Goal: Task Accomplishment & Management: Use online tool/utility

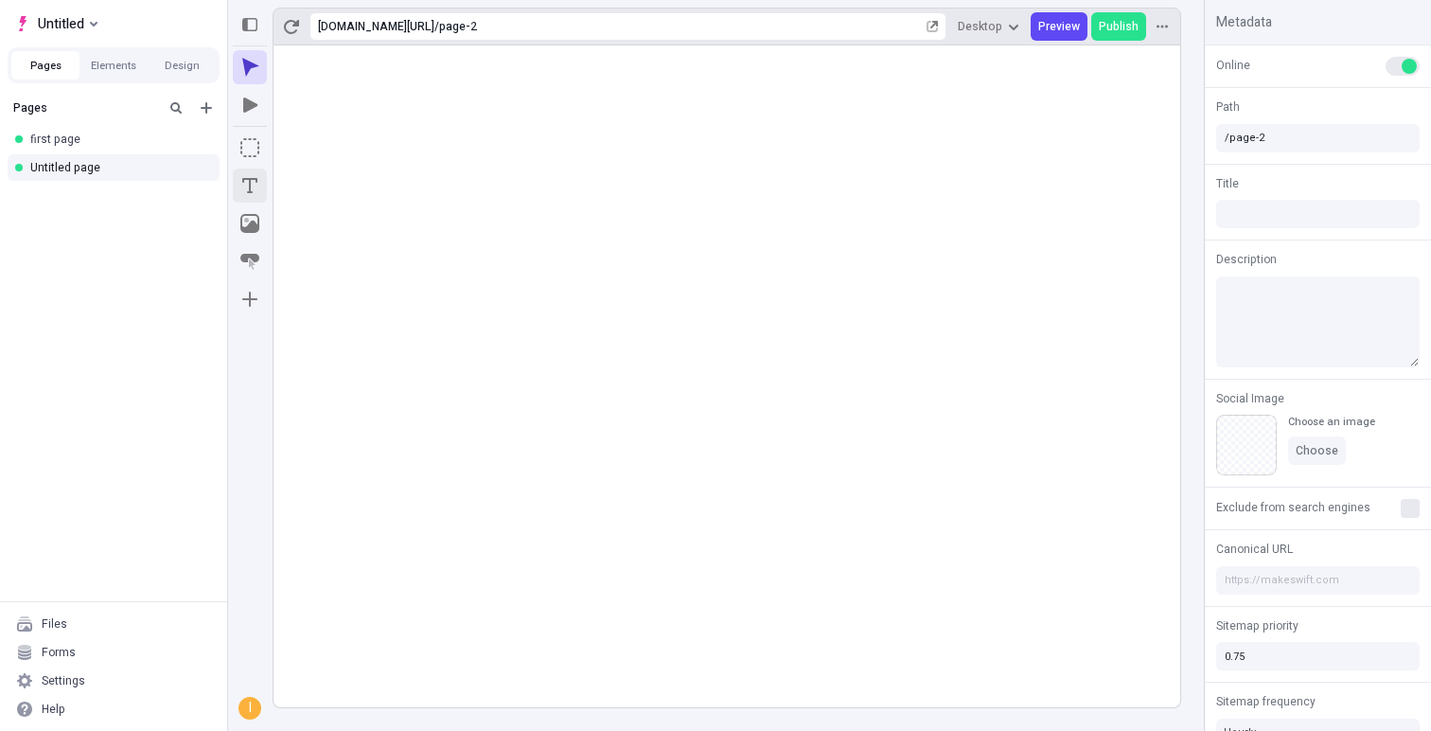
click at [254, 184] on icon "Text" at bounding box center [249, 185] width 19 height 19
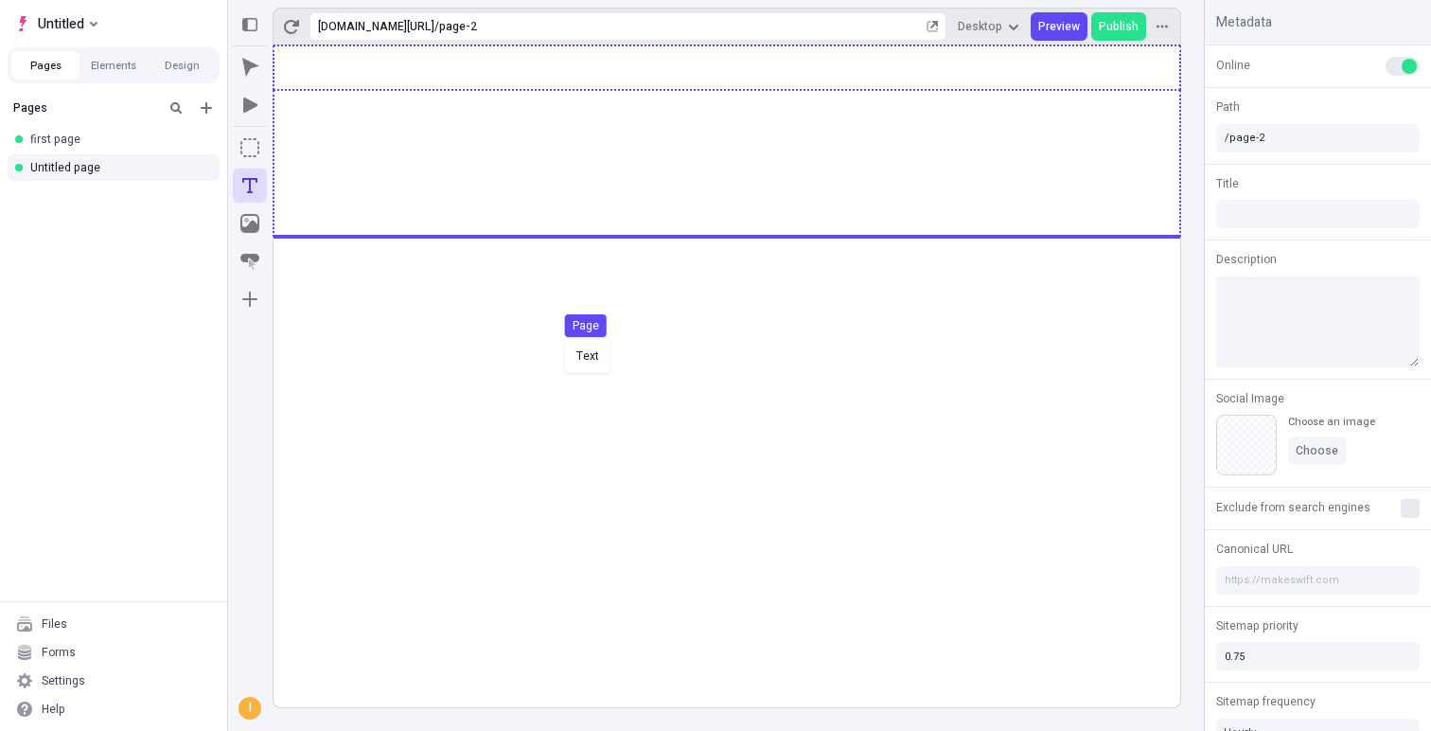
click at [560, 337] on div "Text Page" at bounding box center [715, 365] width 1431 height 731
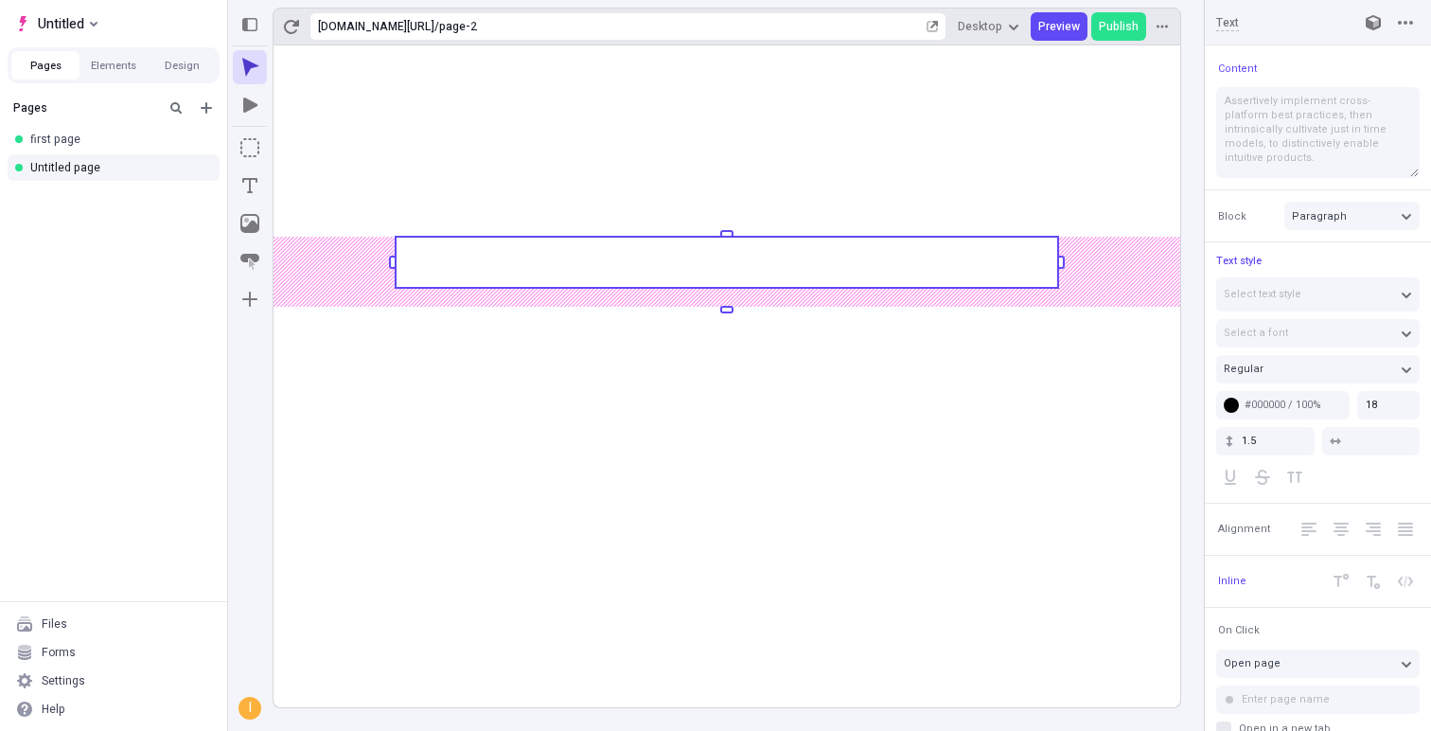
click at [612, 289] on rect at bounding box center [726, 375] width 907 height 661
click at [612, 274] on rect at bounding box center [727, 262] width 662 height 51
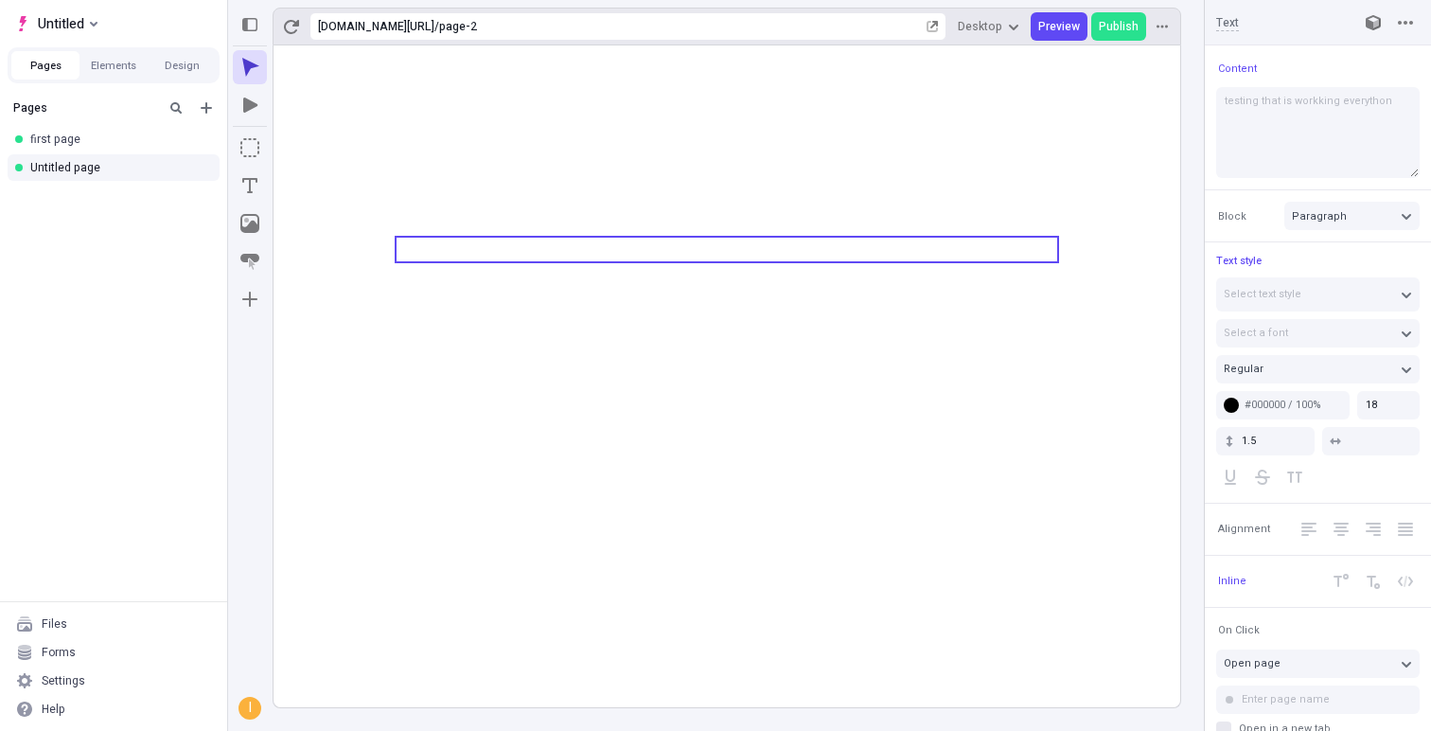
type textarea "testing that is workking everythong"
click at [382, 467] on icon at bounding box center [726, 375] width 907 height 661
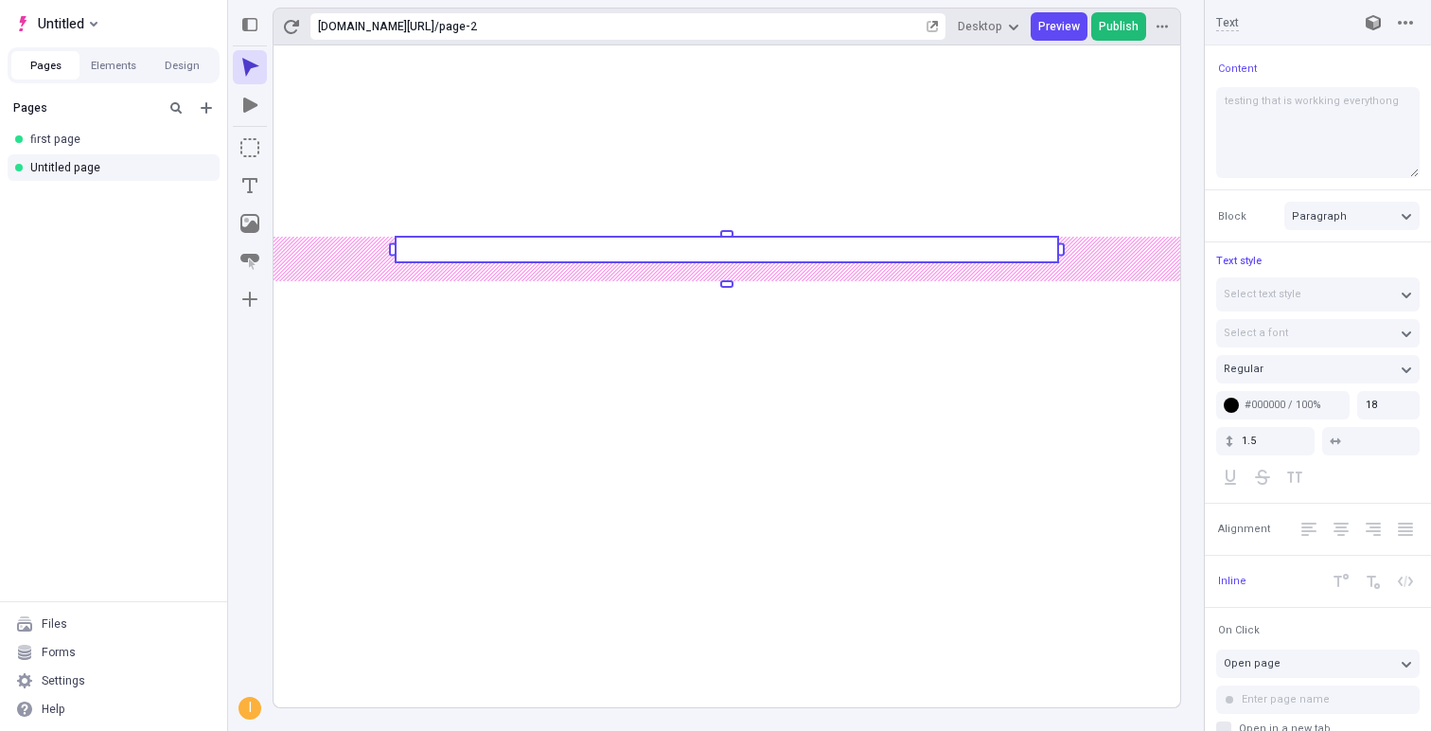
click at [1126, 30] on span "Publish" at bounding box center [1119, 26] width 40 height 15
click at [85, 29] on button "Untitled" at bounding box center [56, 23] width 97 height 28
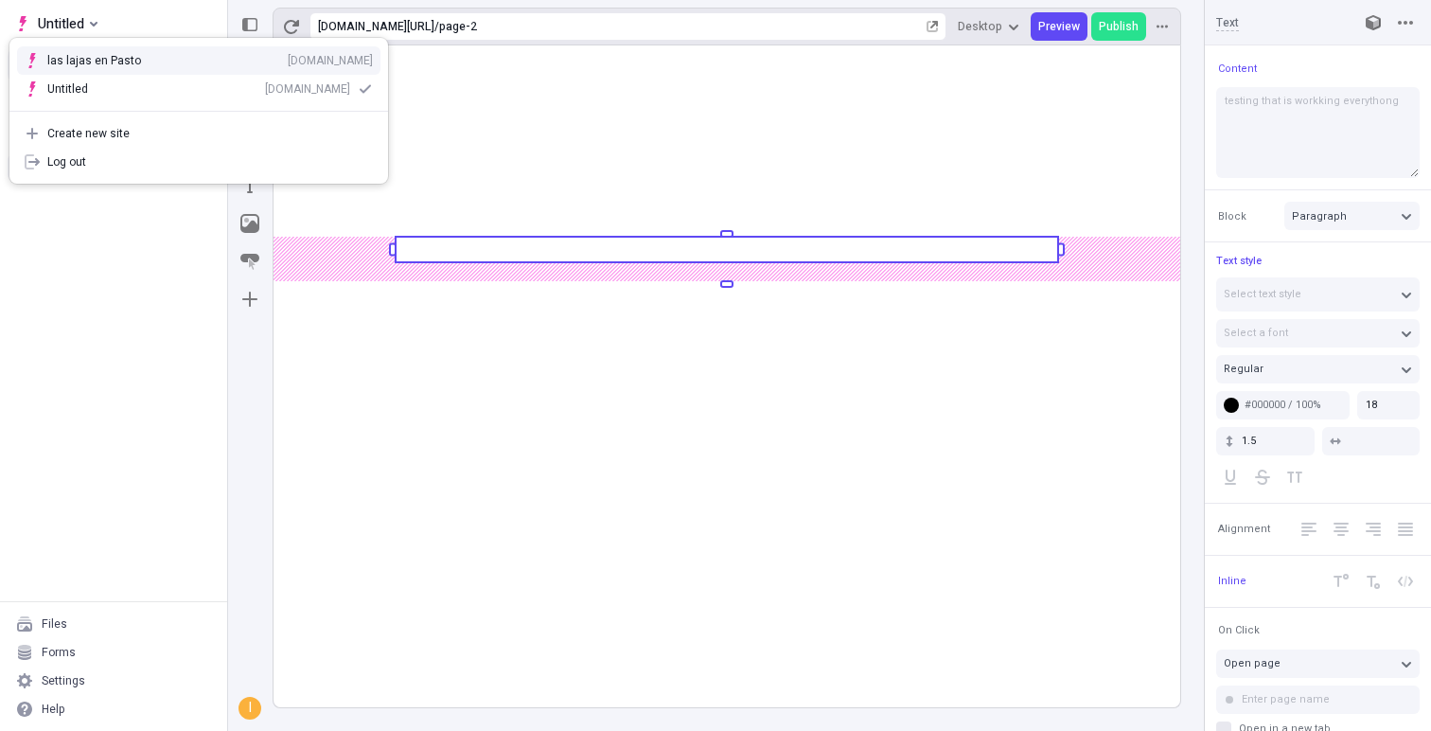
click at [104, 62] on div "las lajas en Pasto" at bounding box center [94, 60] width 94 height 15
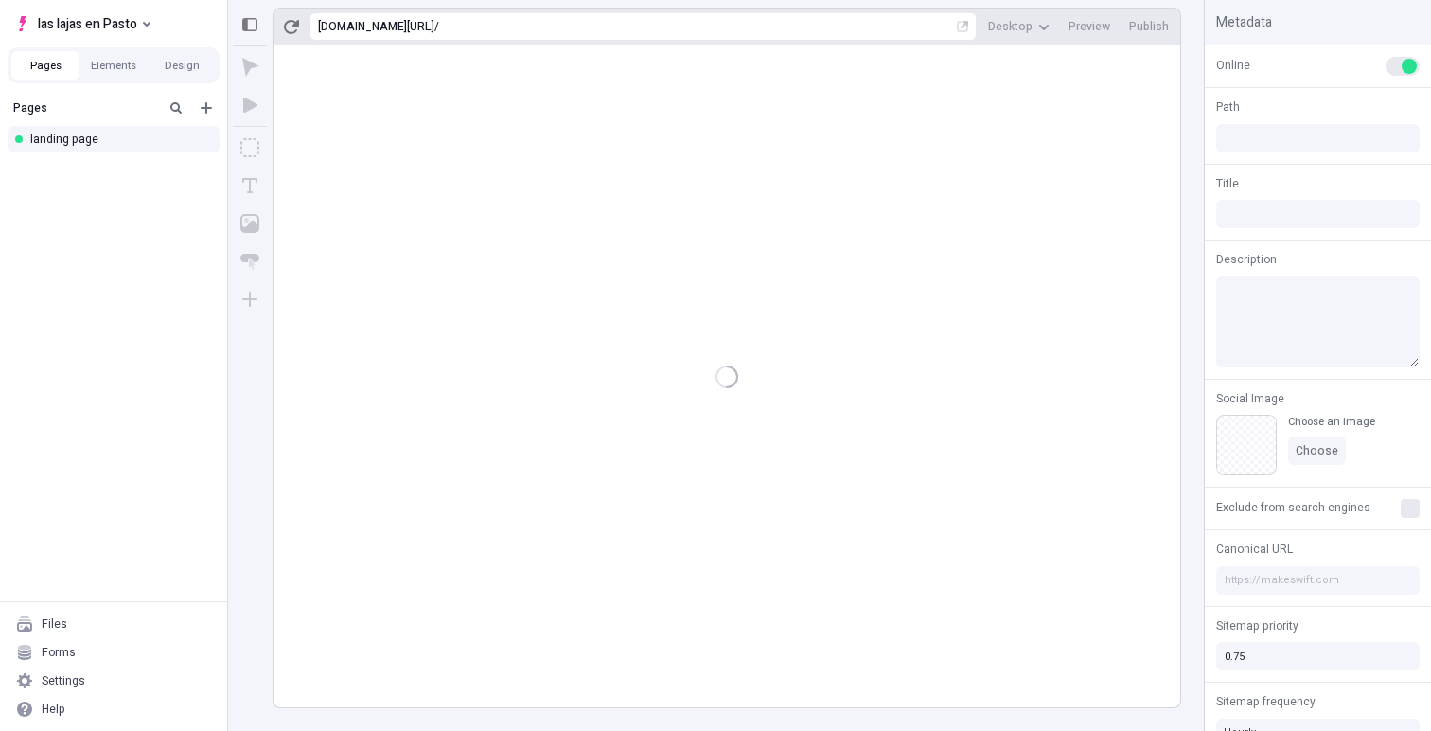
type input "/page"
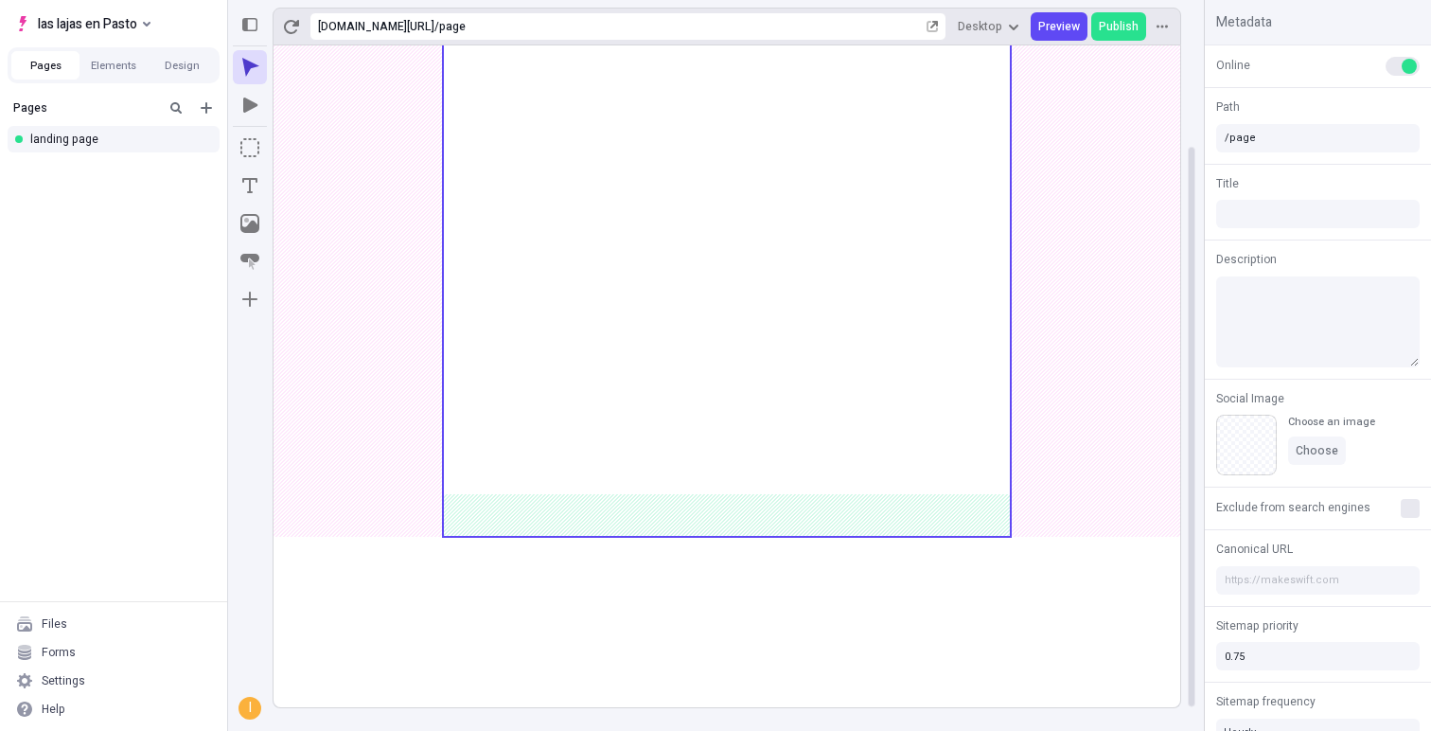
click at [532, 318] on use at bounding box center [727, 231] width 568 height 610
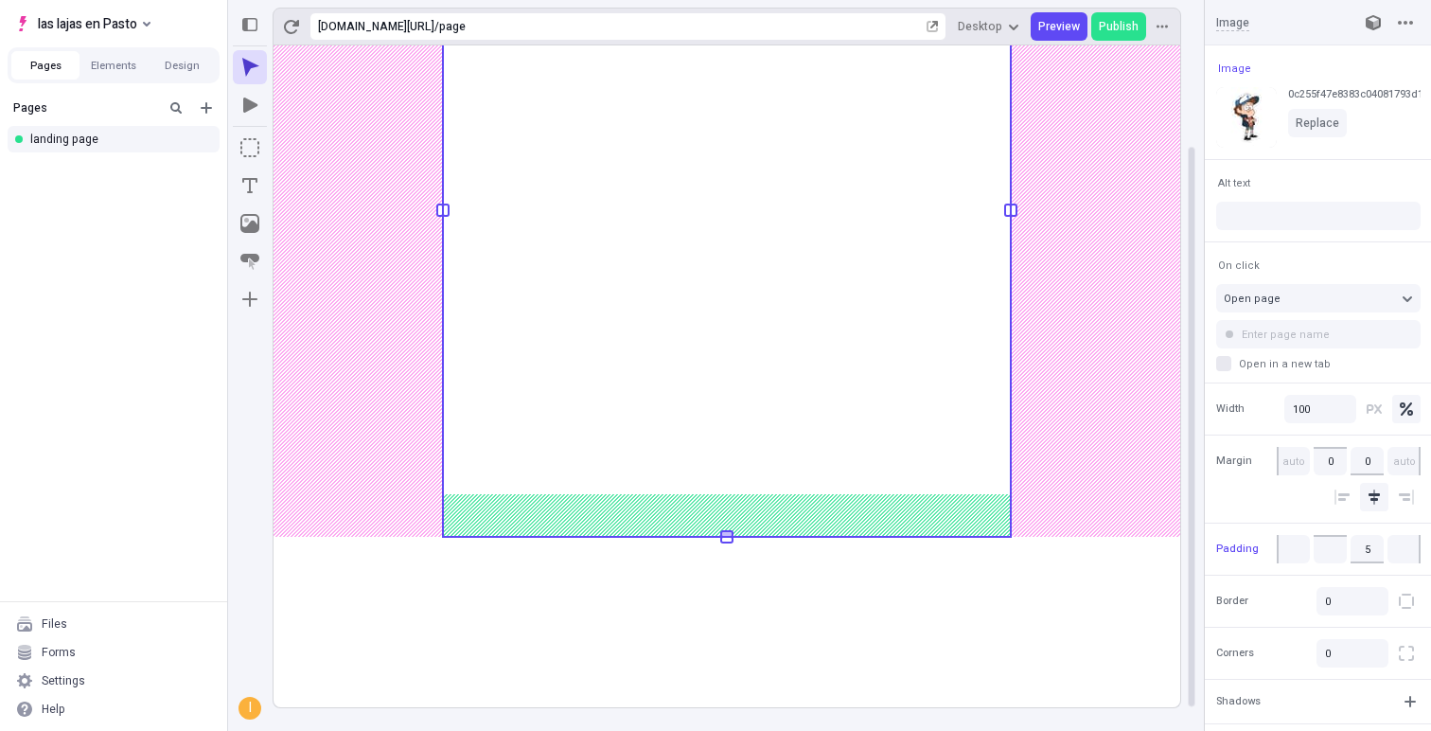
type input "0"
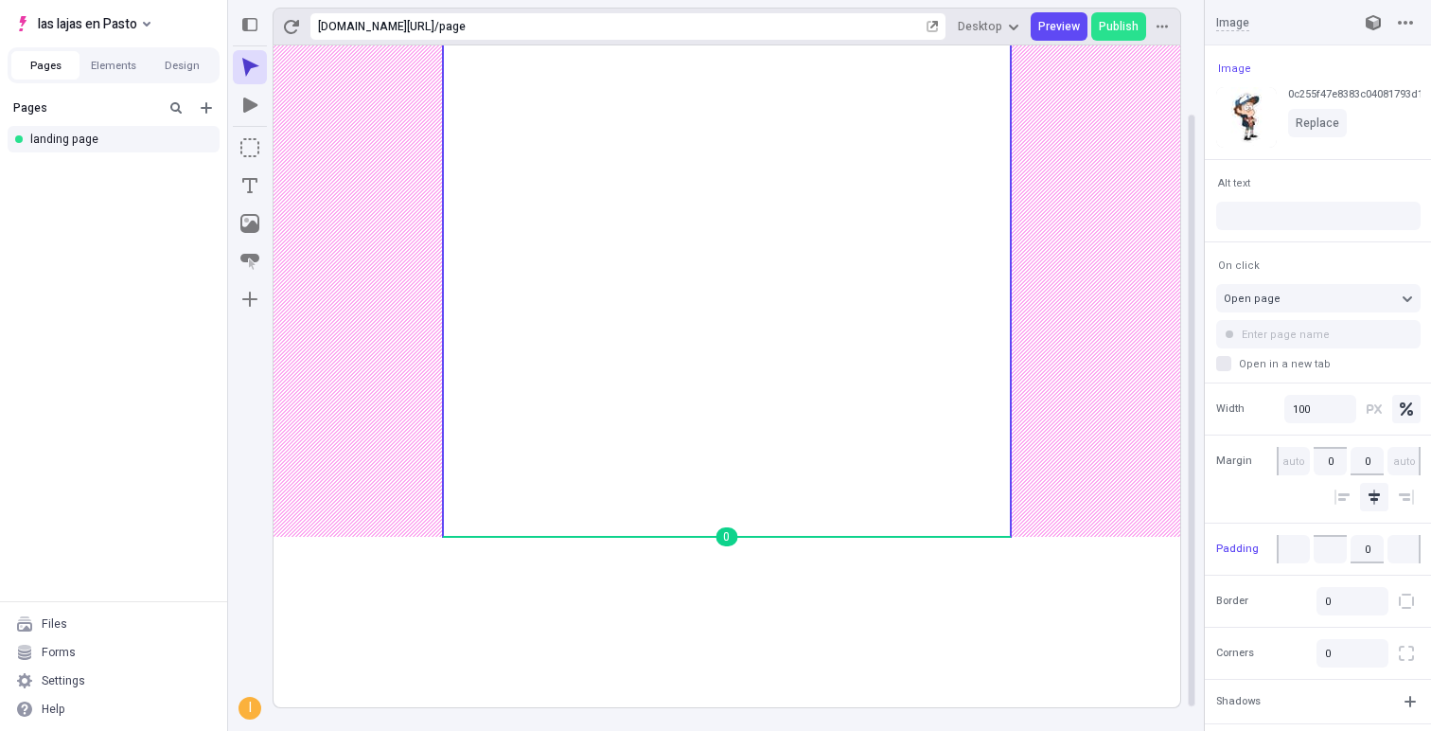
click at [742, 339] on body "las lajas en Pasto Pages Elements Design Pages landing page Files Forms Setting…" at bounding box center [715, 365] width 1431 height 731
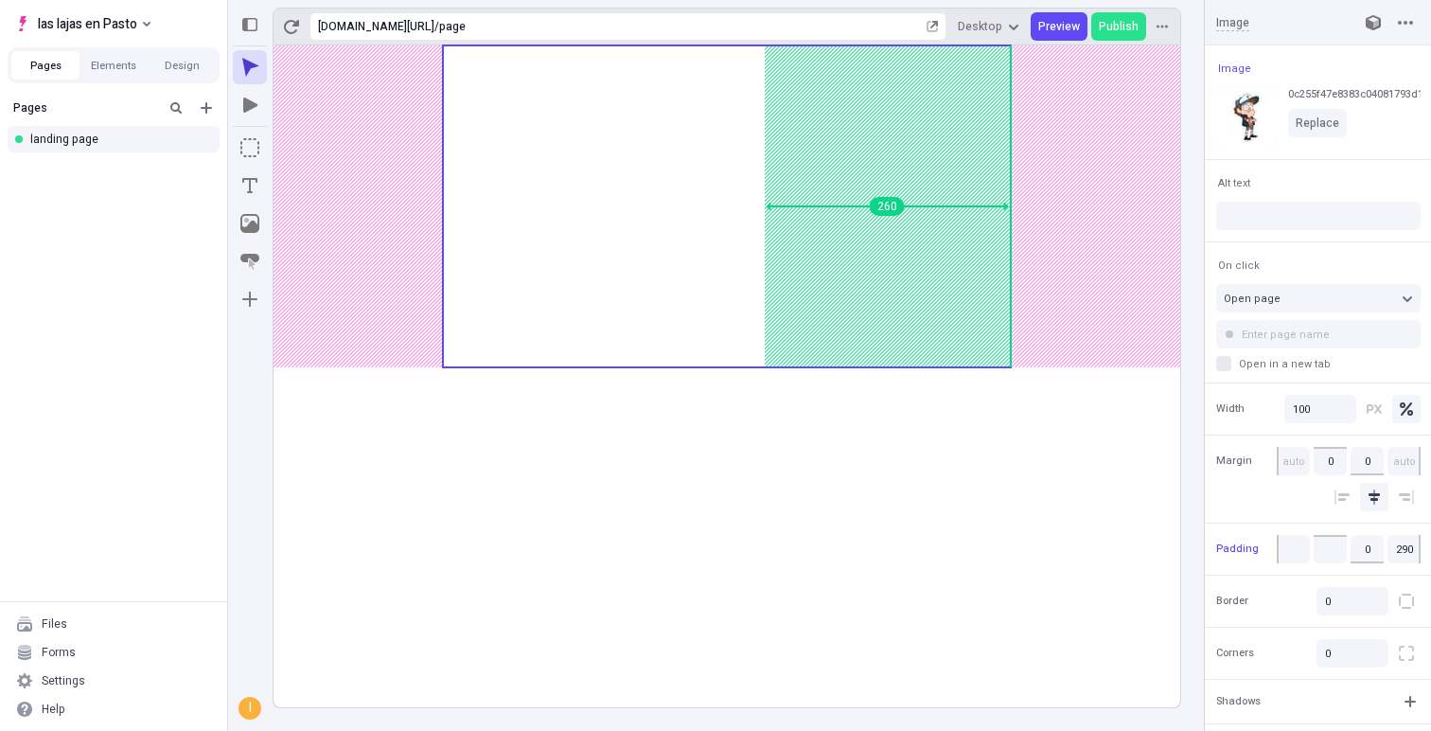
click at [731, 300] on body "las lajas en Pasto Pages Elements Design Pages landing page Files Forms Setting…" at bounding box center [715, 365] width 1431 height 731
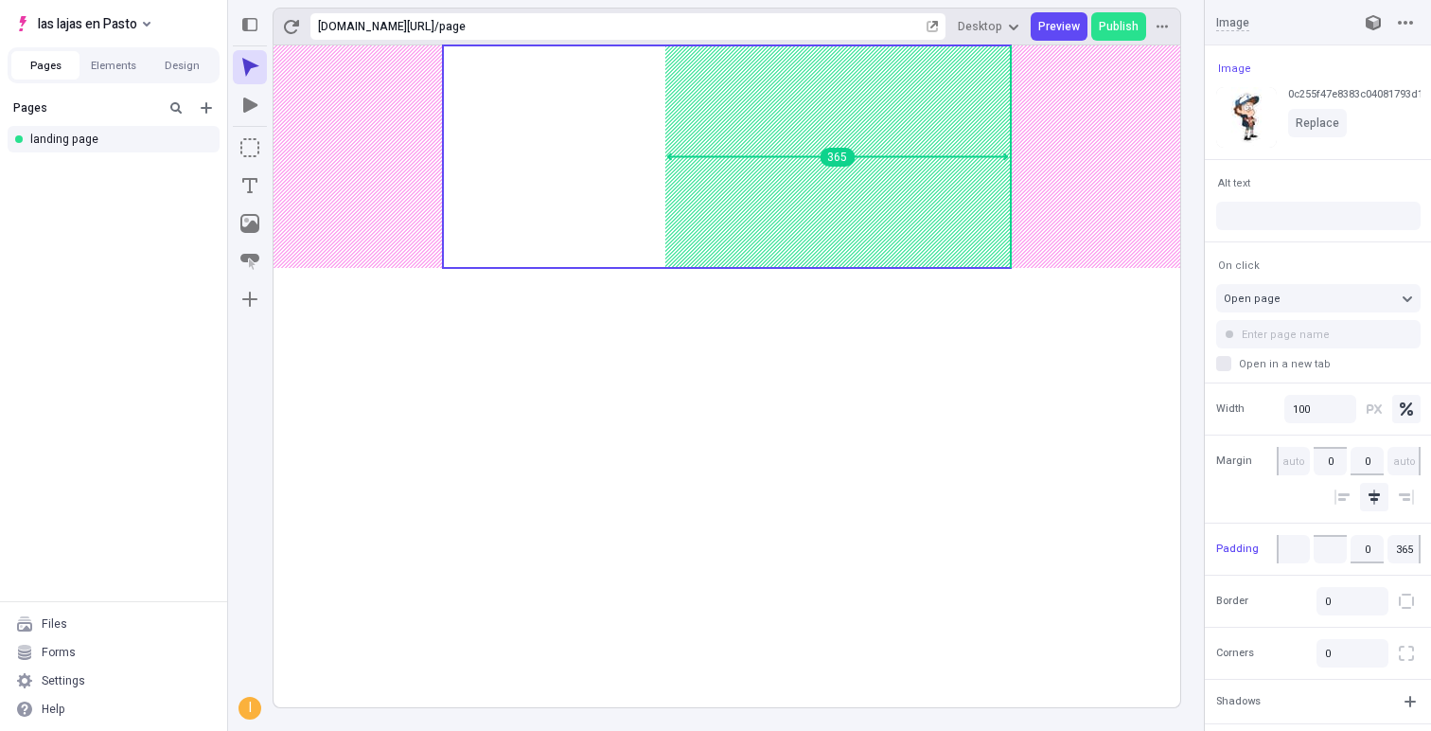
type input "370"
click at [660, 288] on body "las lajas en Pasto Pages Elements Design Pages landing page Files Forms Setting…" at bounding box center [715, 365] width 1431 height 731
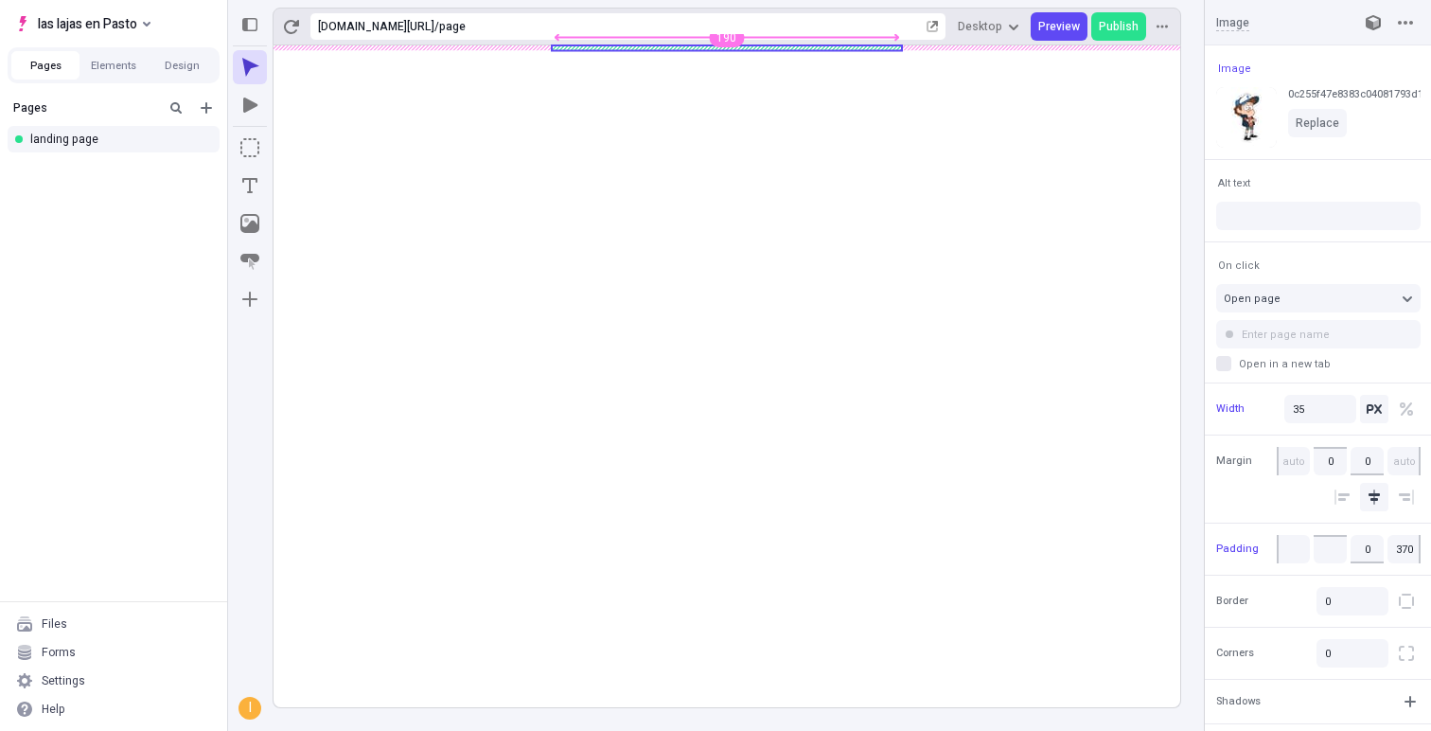
click at [748, 154] on body "las lajas en Pasto Pages Elements Design Pages landing page Files Forms Setting…" at bounding box center [715, 365] width 1431 height 731
type input "240"
click at [1011, 52] on body "las lajas en Pasto Pages Elements Design Pages landing page Files Forms Setting…" at bounding box center [715, 365] width 1431 height 731
click at [1108, 20] on span "Publish" at bounding box center [1119, 26] width 40 height 15
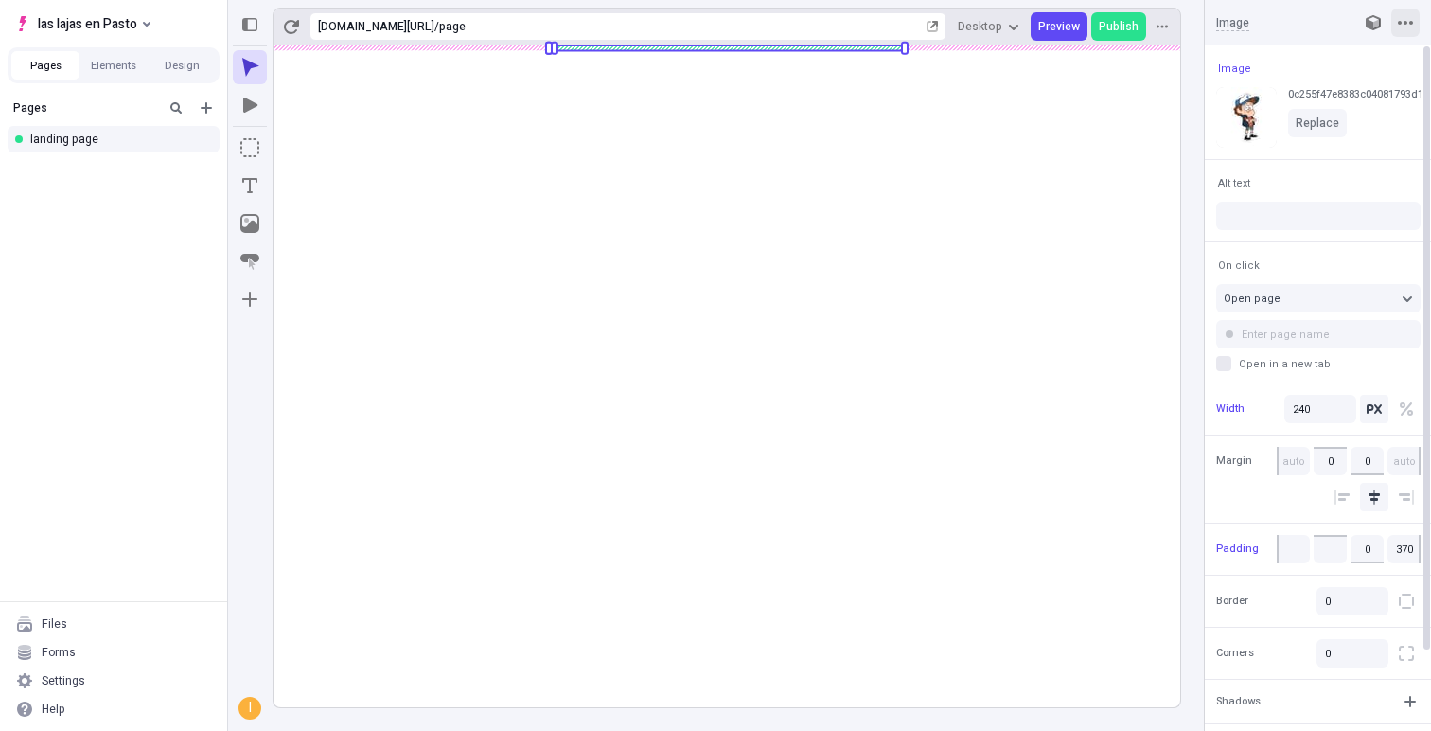
click at [1404, 22] on icon "button" at bounding box center [1405, 23] width 15 height 4
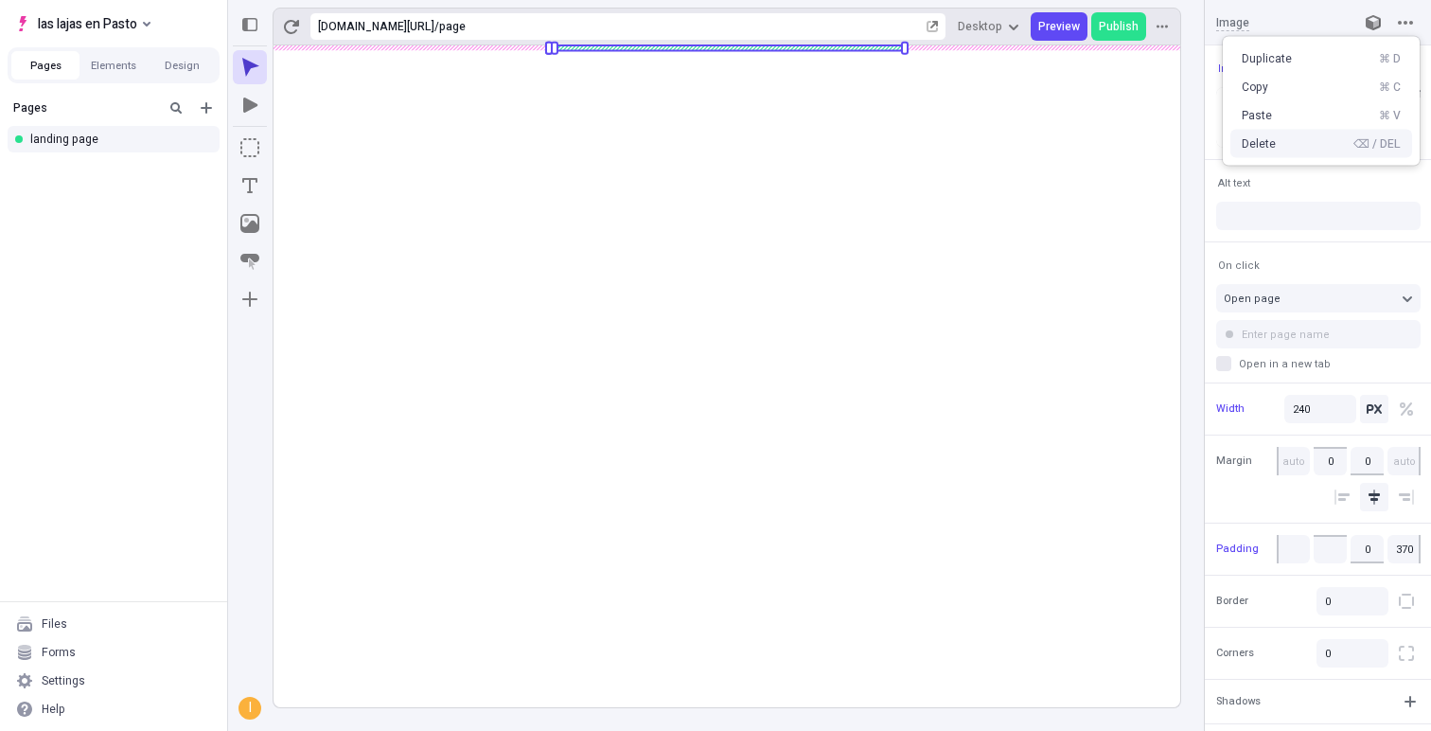
click at [1250, 139] on div "Delete" at bounding box center [1259, 143] width 34 height 15
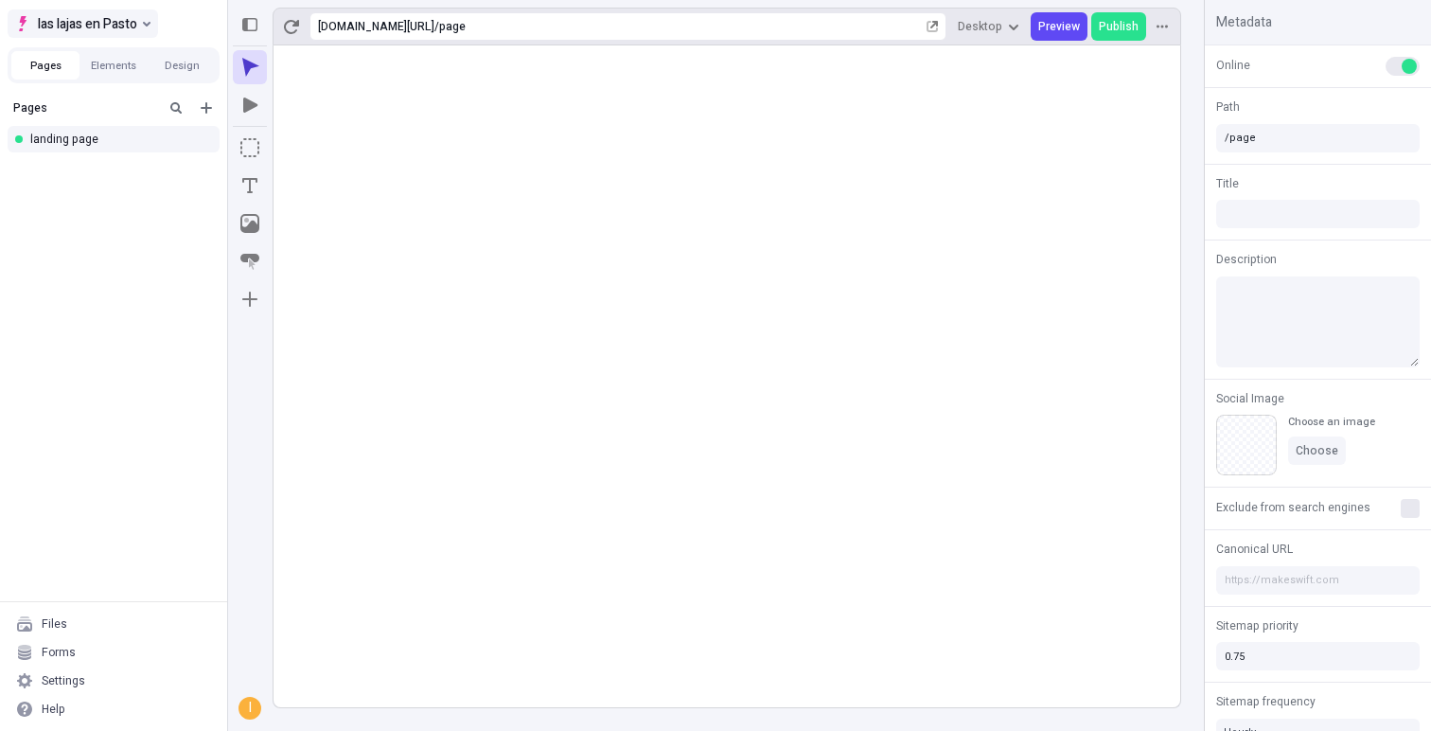
click at [148, 21] on icon "Select site" at bounding box center [147, 24] width 8 height 8
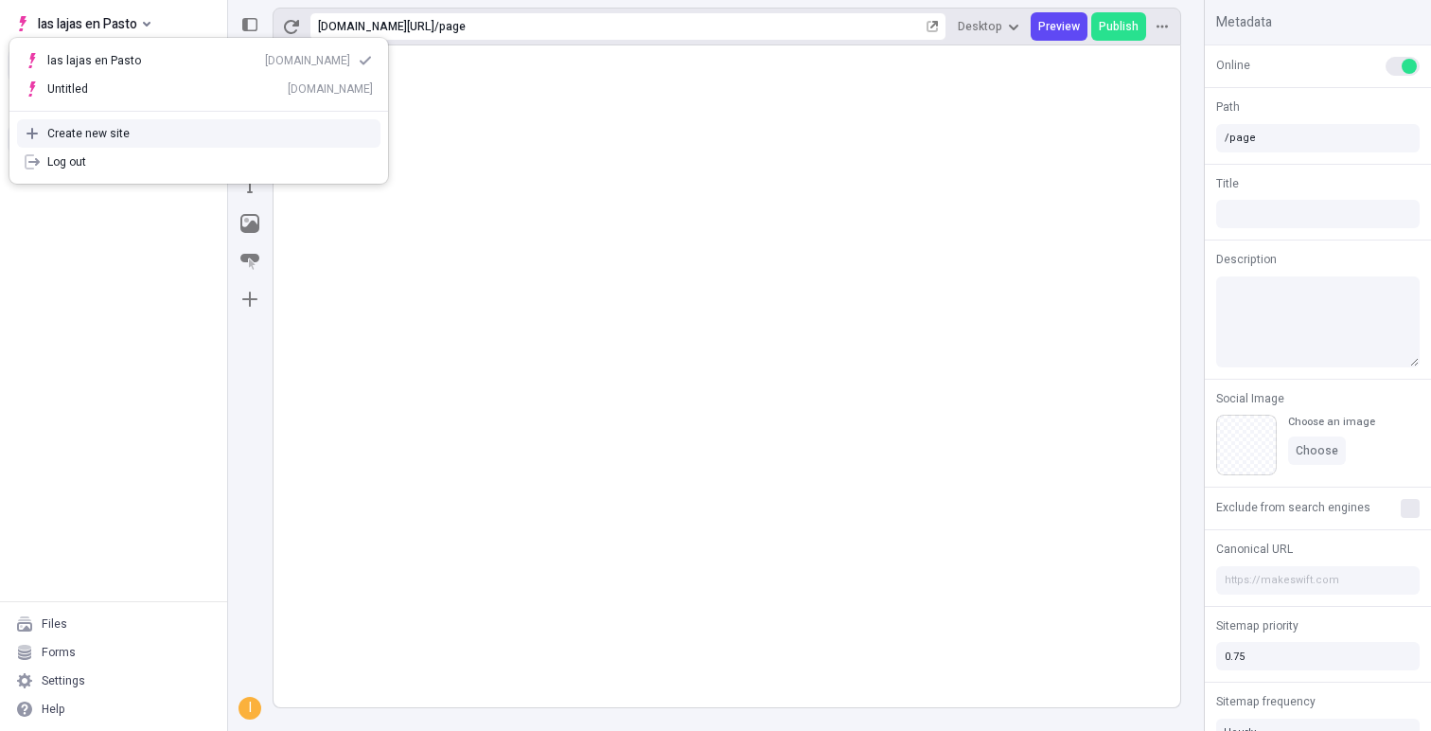
click at [163, 133] on div "Create new site" at bounding box center [210, 133] width 326 height 15
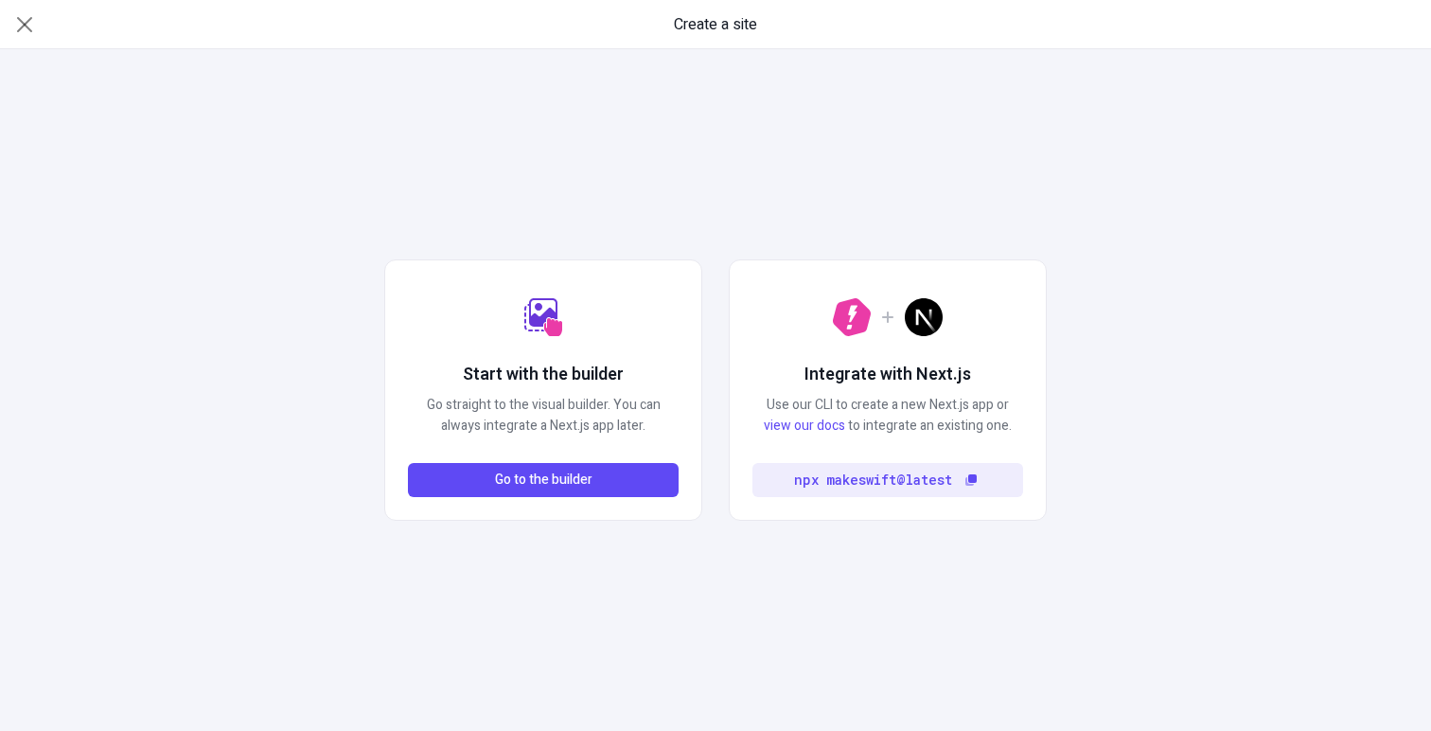
click at [494, 505] on div "Start with the builder Go straight to the visual builder. You can always integr…" at bounding box center [543, 389] width 318 height 261
click at [505, 483] on span "Go to the builder" at bounding box center [543, 479] width 97 height 21
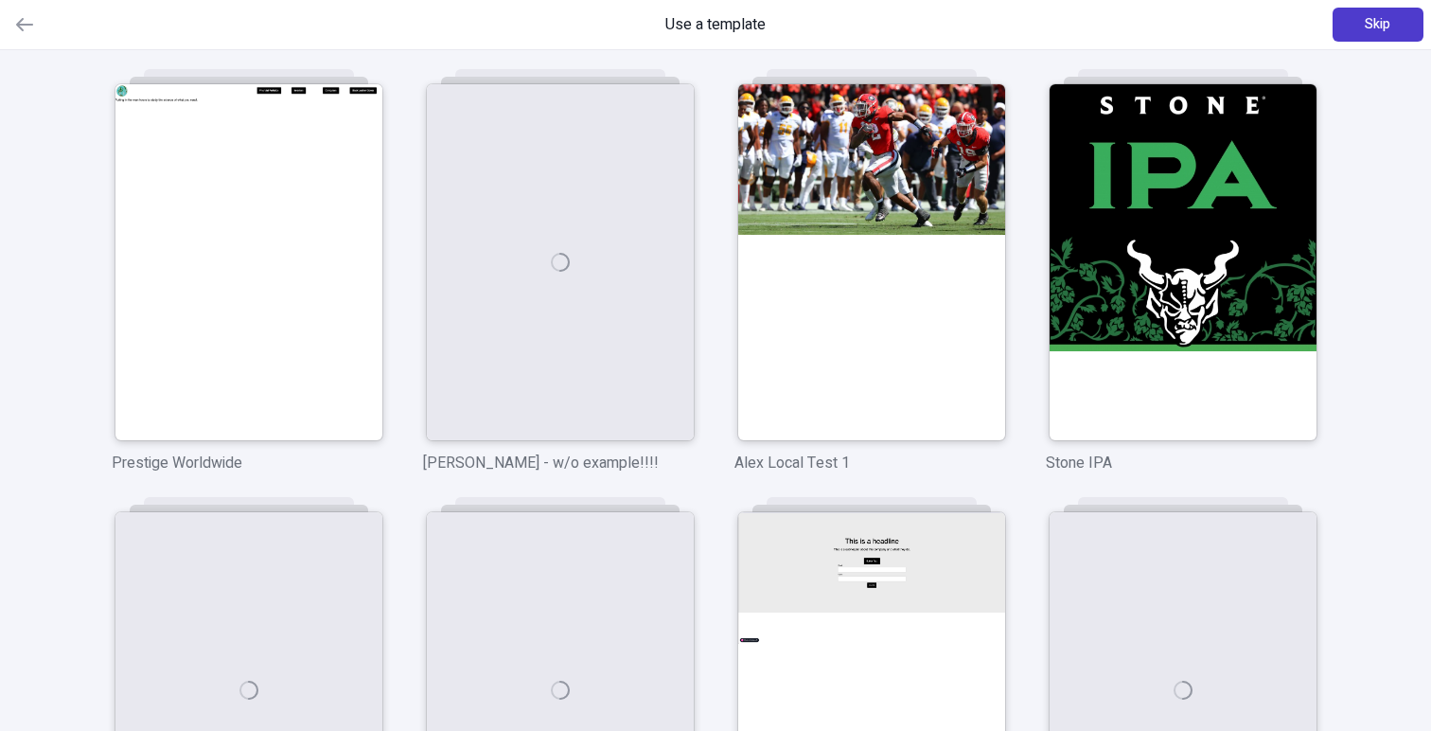
click at [1383, 13] on button "Skip" at bounding box center [1377, 25] width 91 height 34
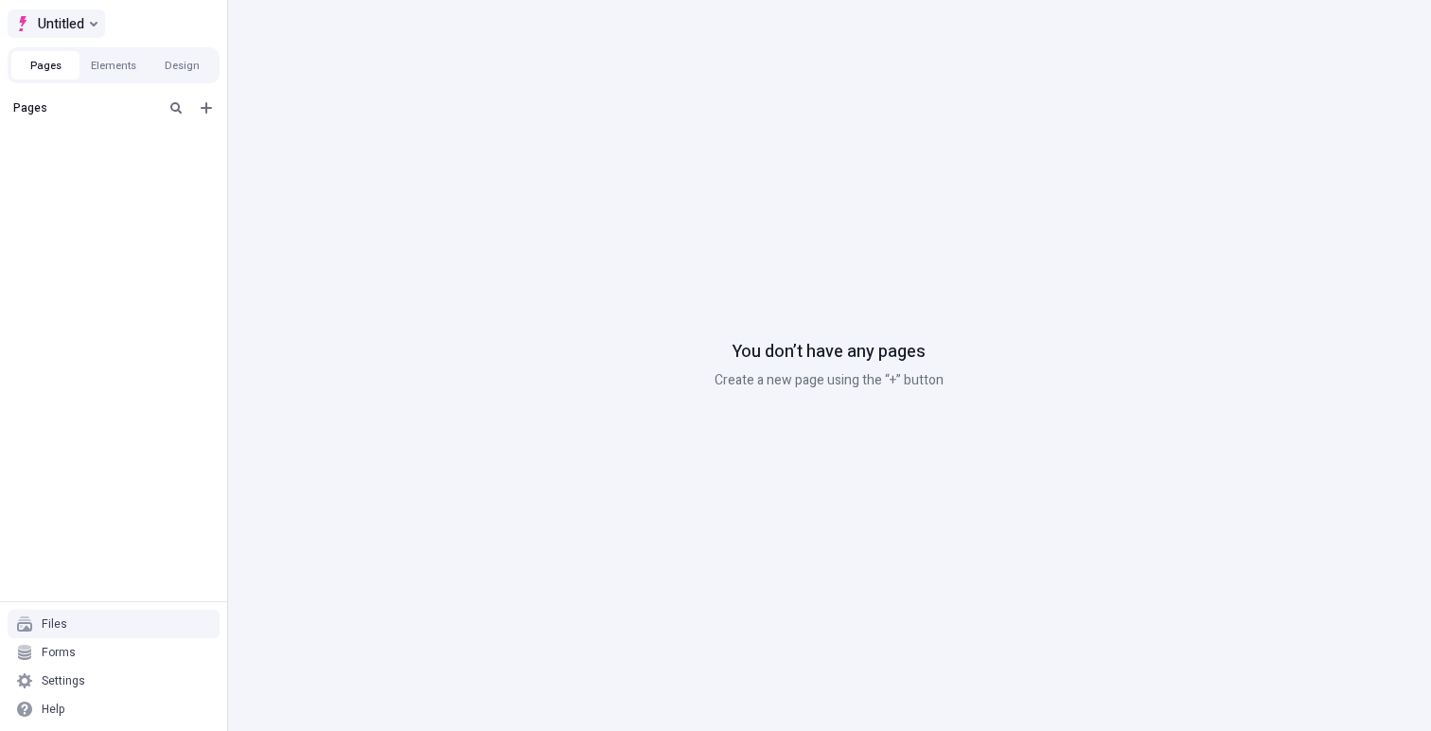
click at [84, 31] on button "Untitled" at bounding box center [56, 23] width 97 height 28
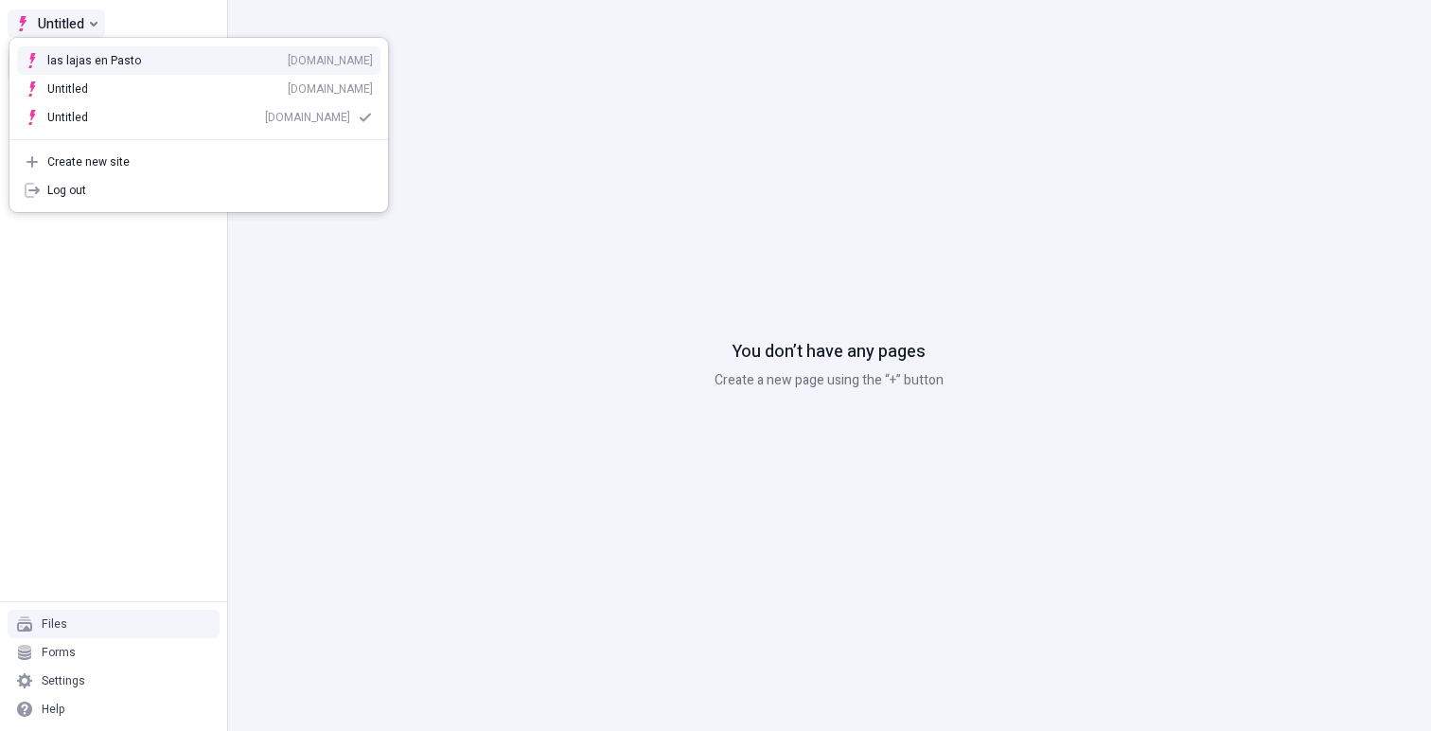
click at [94, 26] on icon "Select site" at bounding box center [94, 24] width 8 height 5
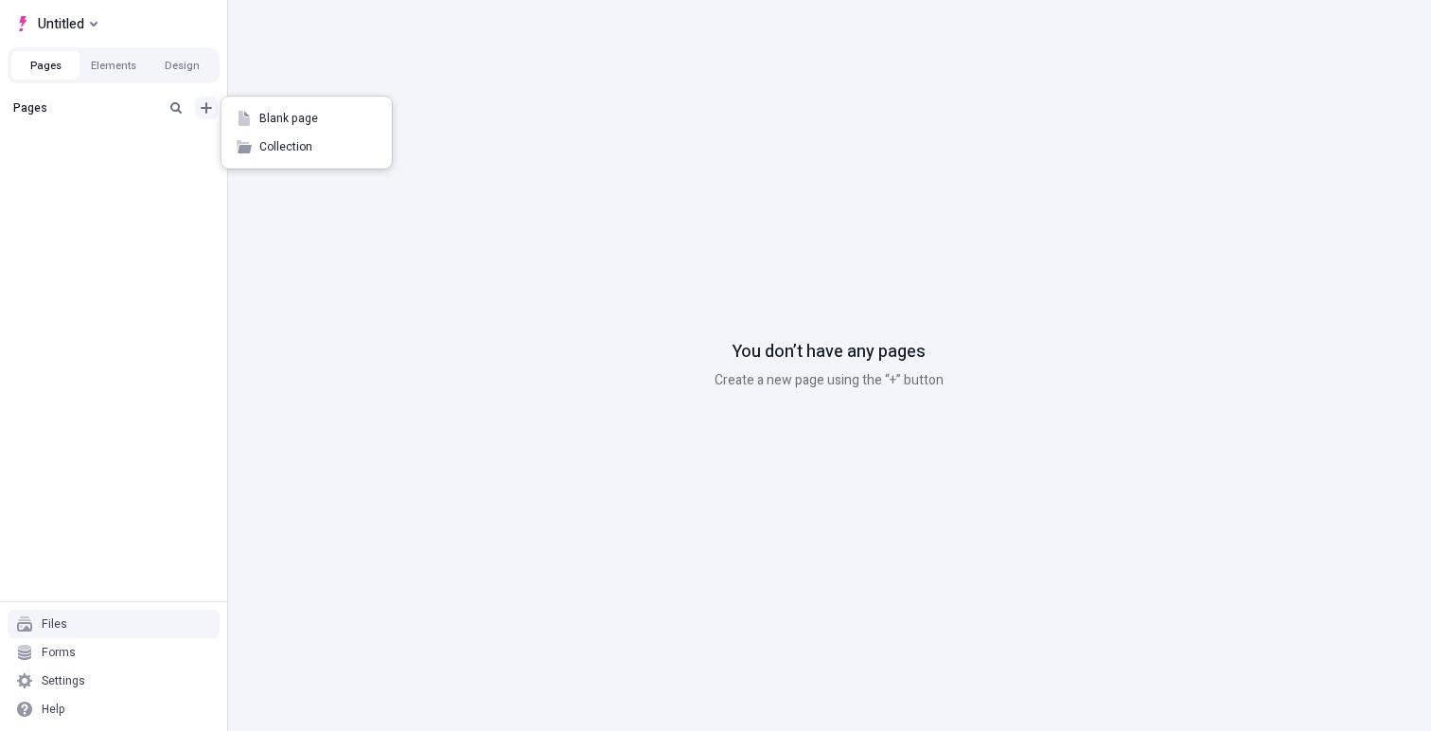
click at [196, 102] on button "Add new" at bounding box center [206, 108] width 23 height 23
click at [300, 124] on span "Blank page" at bounding box center [317, 118] width 117 height 15
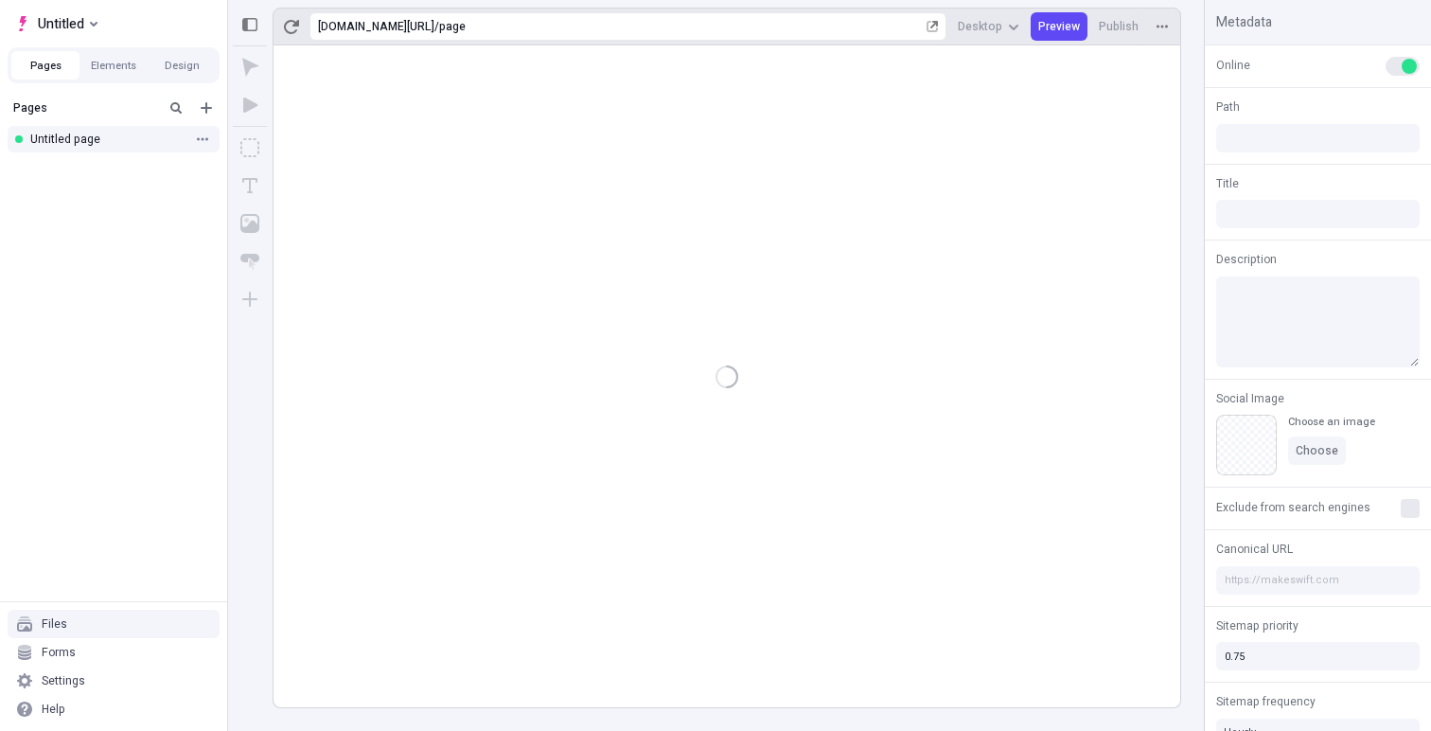
click at [95, 136] on div "Untitled page" at bounding box center [107, 139] width 155 height 15
type input "/page"
click at [246, 194] on icon "Text" at bounding box center [249, 185] width 19 height 19
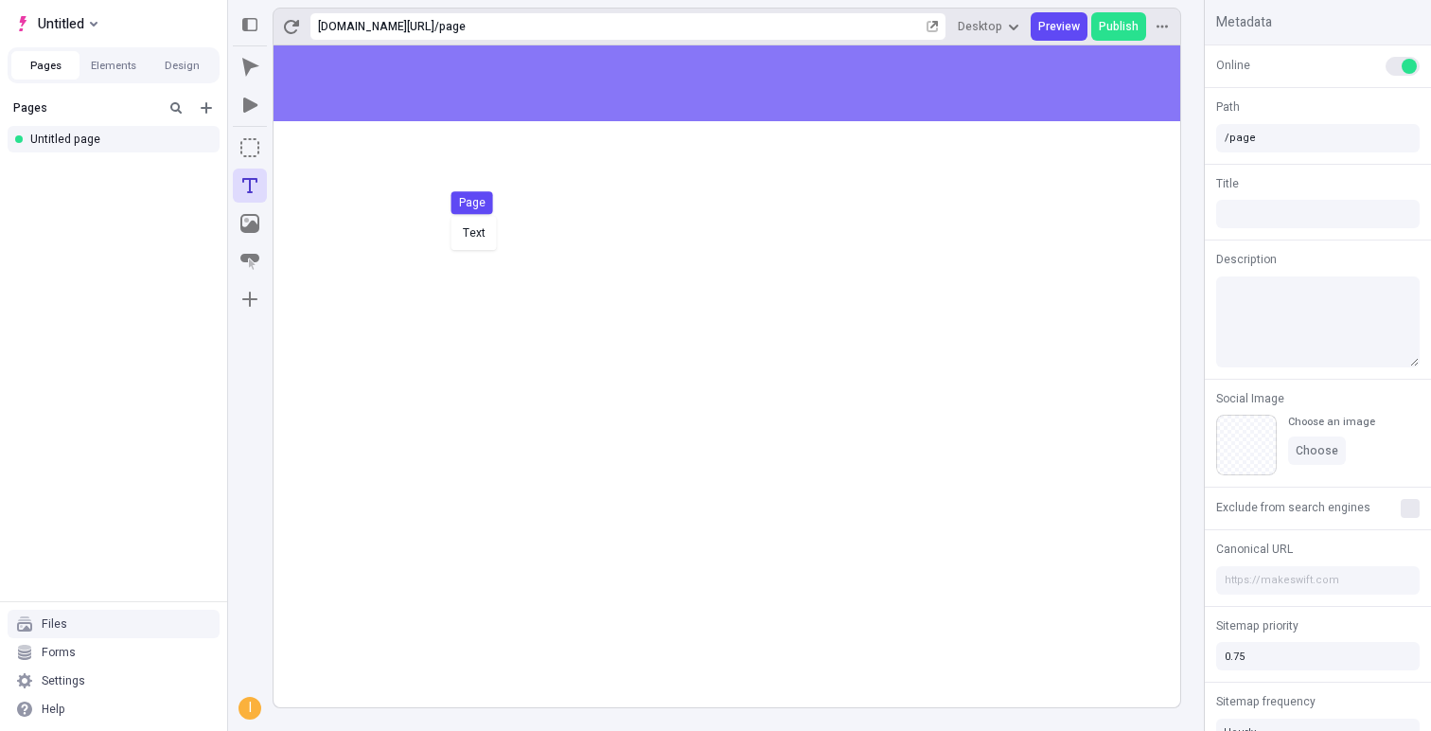
click at [447, 214] on div "Text Page" at bounding box center [715, 365] width 1431 height 731
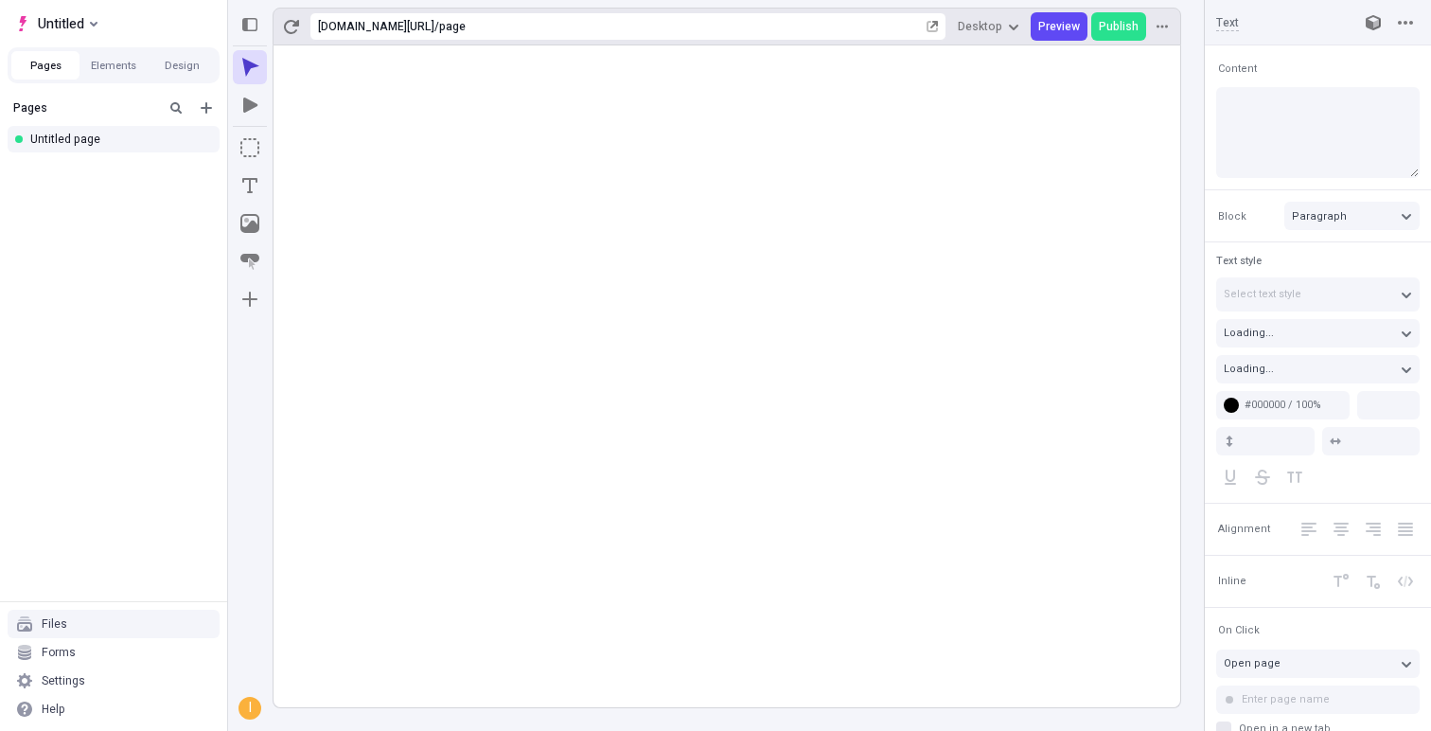
type input "18"
type input "1.5"
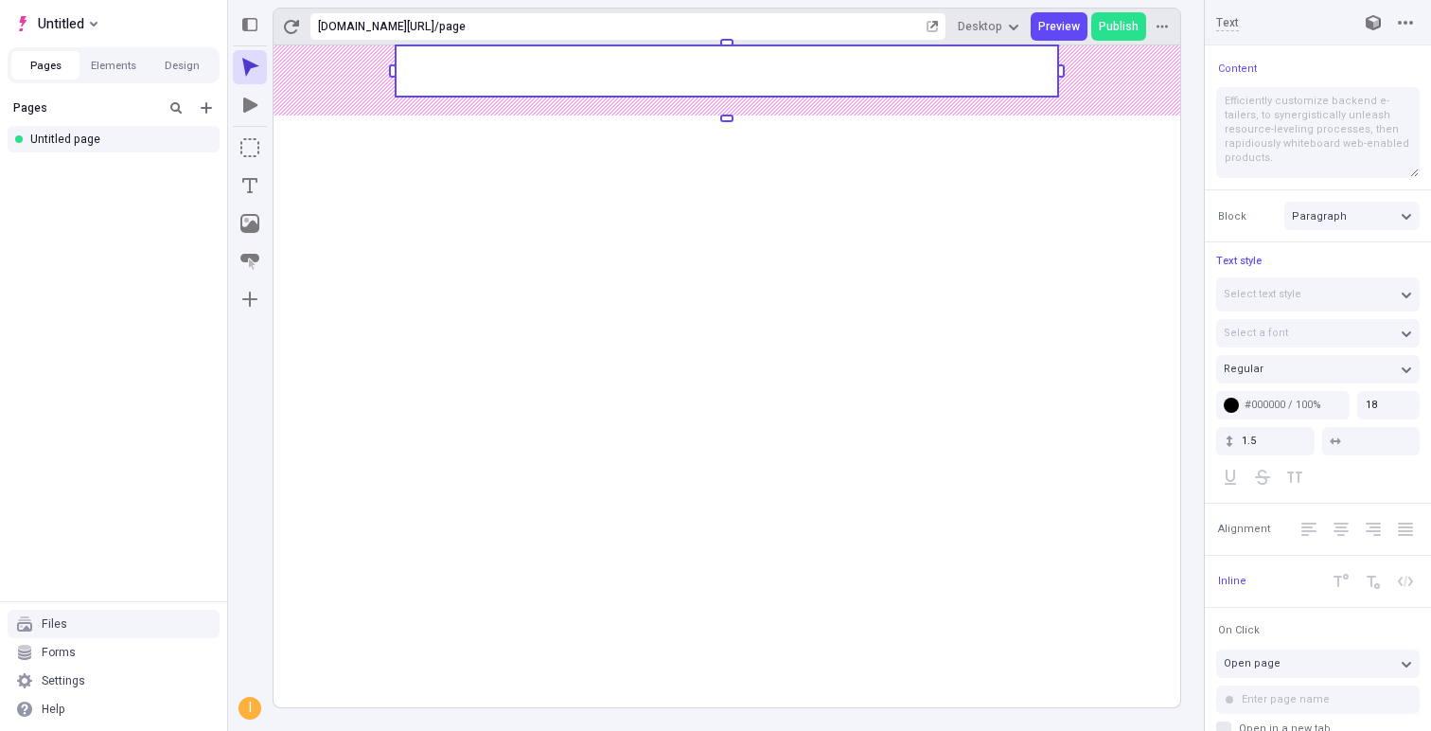
click at [627, 76] on rect at bounding box center [727, 70] width 662 height 51
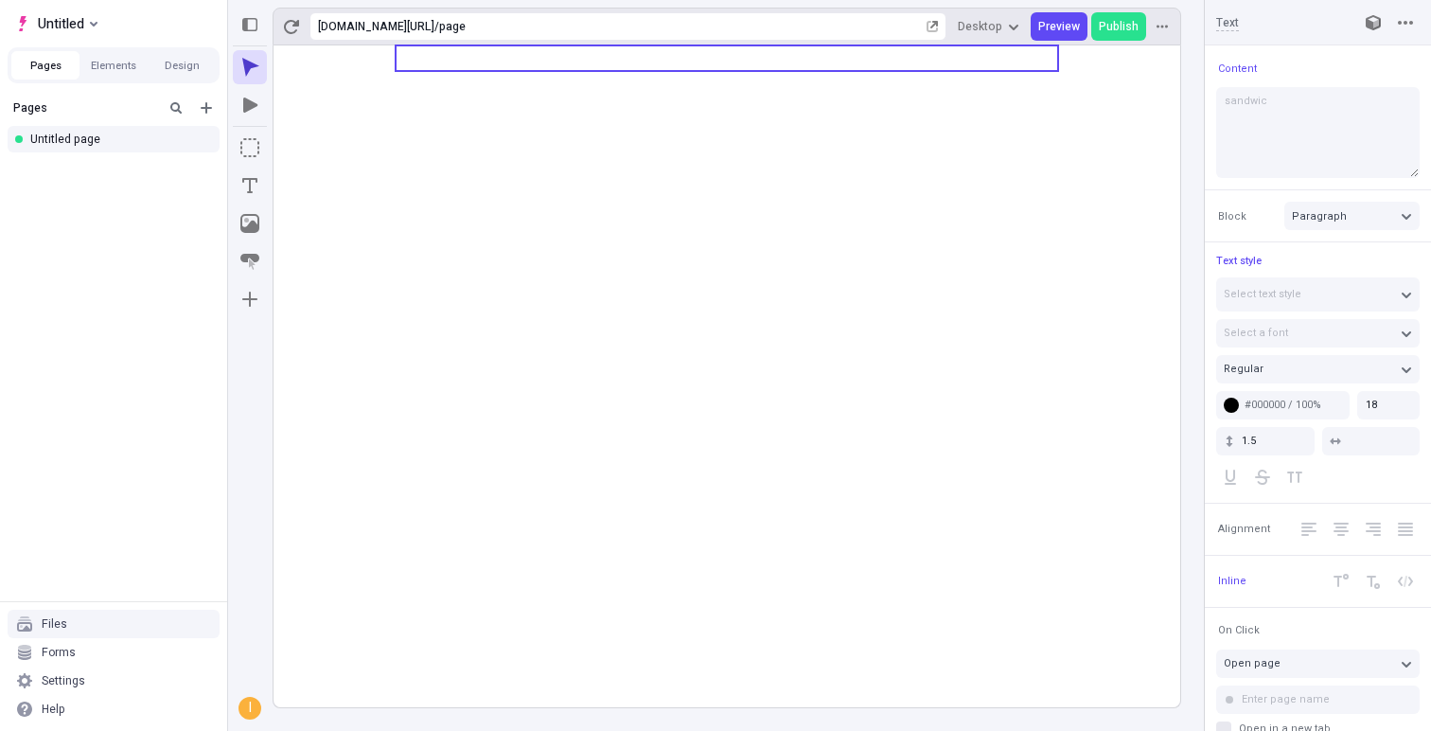
type textarea "sandwich"
click at [1112, 222] on icon at bounding box center [726, 375] width 907 height 661
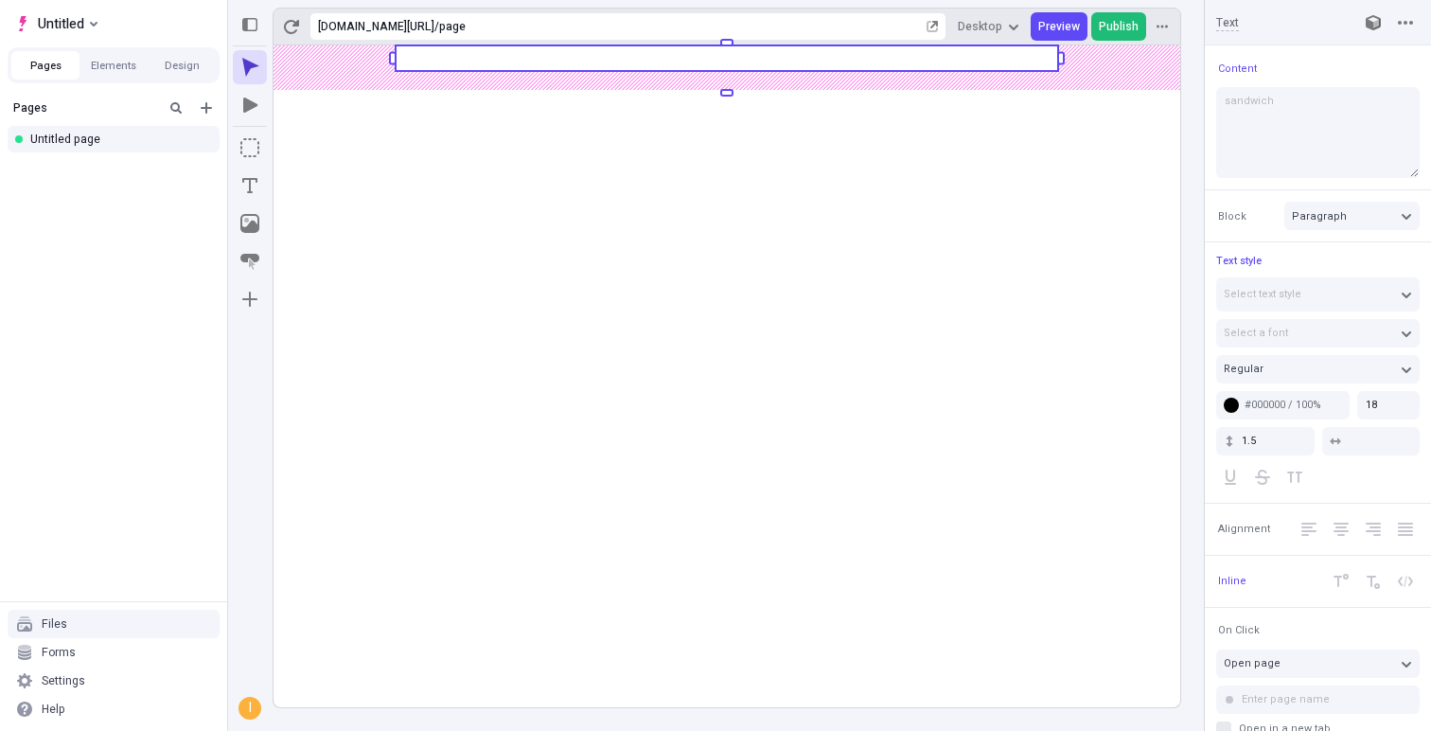
click at [1116, 19] on span "Publish" at bounding box center [1119, 26] width 40 height 15
click at [87, 18] on button "Untitled" at bounding box center [56, 23] width 97 height 28
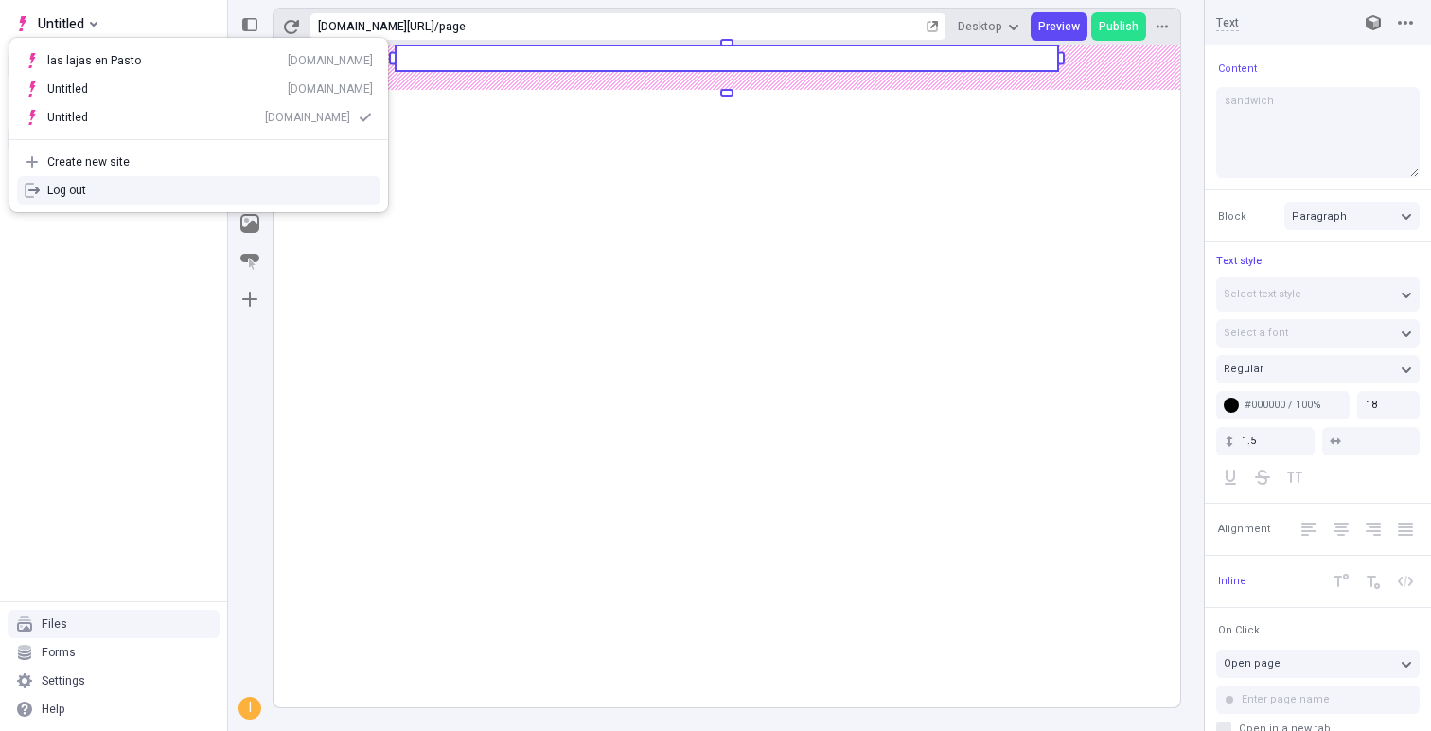
click at [94, 192] on div "Log out" at bounding box center [210, 190] width 326 height 15
